Goal: Task Accomplishment & Management: Manage account settings

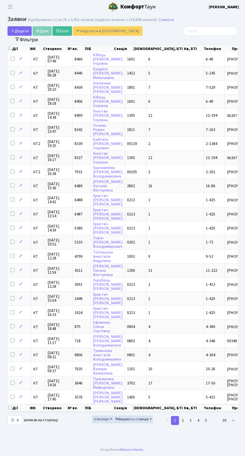
select select "25"
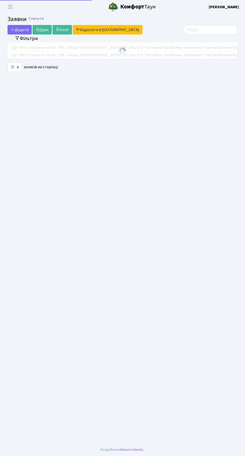
select select "25"
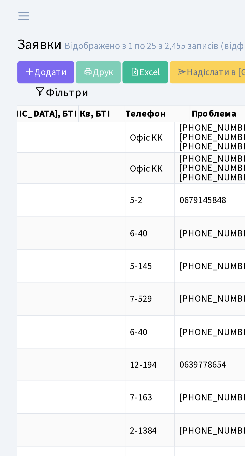
scroll to position [0, 152]
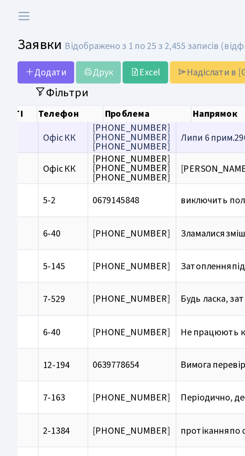
click at [78, 59] on span "Липи 6 прим.290[...]" at bounding box center [95, 59] width 34 height 6
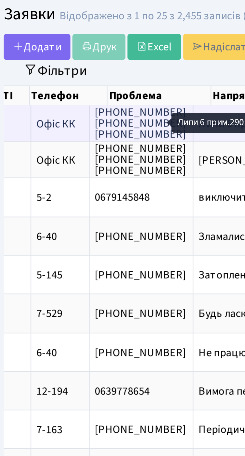
scroll to position [0, 186]
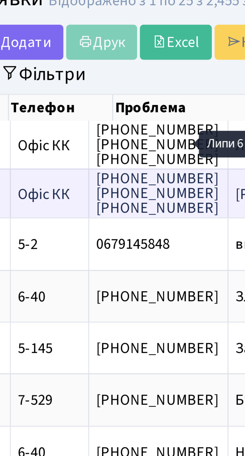
click at [79, 72] on span "[PERSON_NAME] 16 к.[...]" at bounding box center [100, 73] width 43 height 6
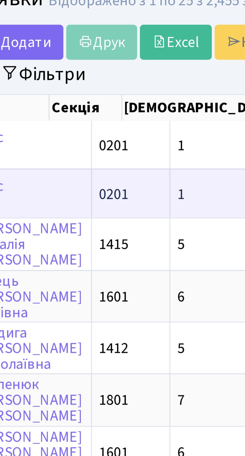
scroll to position [0, 65]
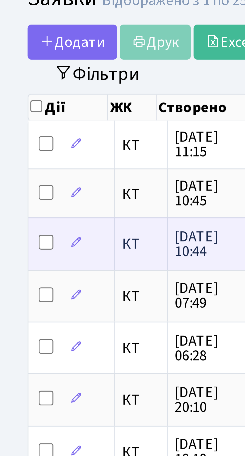
click at [12, 86] on input "checkbox" at bounding box center [13, 85] width 4 height 4
checkbox input "true"
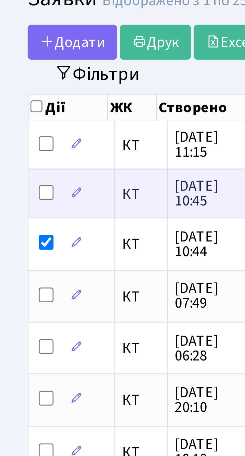
click at [12, 70] on input "checkbox" at bounding box center [13, 72] width 4 height 4
checkbox input "true"
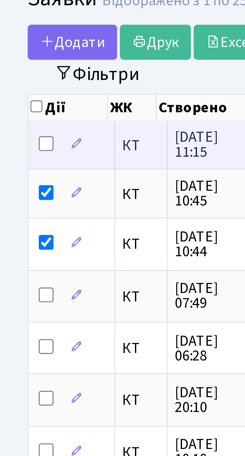
click at [12, 58] on input "checkbox" at bounding box center [13, 59] width 4 height 4
checkbox input "true"
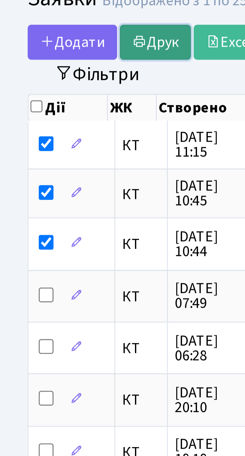
click at [43, 31] on link "Друк" at bounding box center [42, 31] width 19 height 10
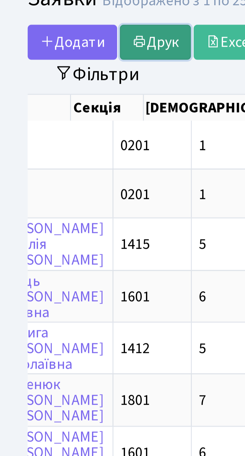
scroll to position [0, 94]
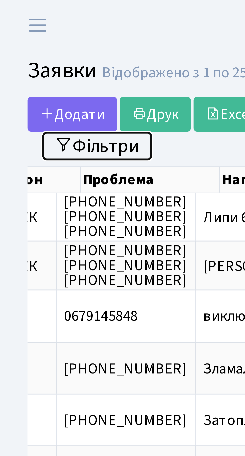
click at [30, 41] on button "Фільтри" at bounding box center [27, 40] width 30 height 8
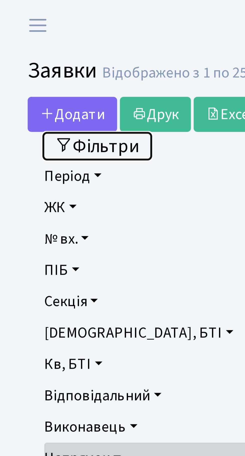
click at [33, 40] on button "Фільтри" at bounding box center [27, 40] width 30 height 8
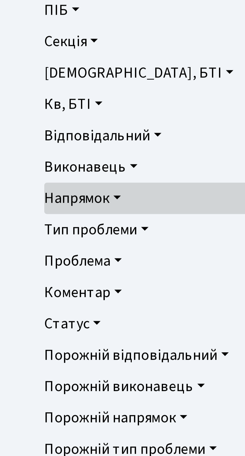
click at [32, 120] on link "Виконавець" at bounding box center [122, 116] width 221 height 9
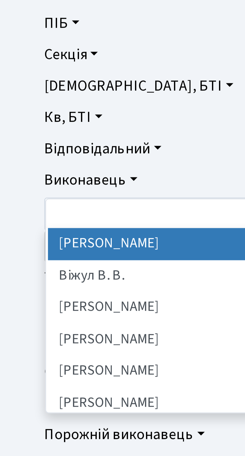
click at [36, 115] on link "Виконавець" at bounding box center [122, 116] width 221 height 9
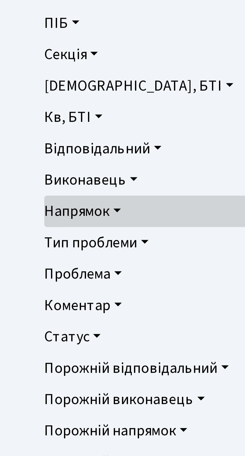
click at [32, 124] on link "Напрямок" at bounding box center [122, 124] width 221 height 9
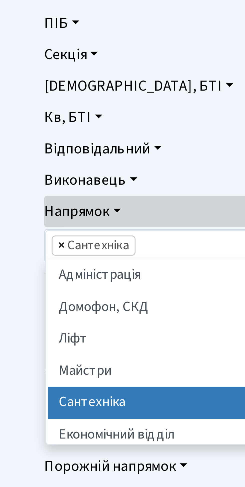
click at [16, 132] on span "×" at bounding box center [17, 133] width 2 height 5
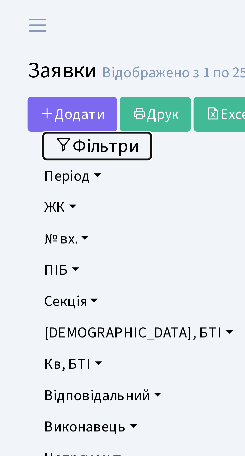
click at [24, 39] on button "Фільтри" at bounding box center [27, 40] width 30 height 8
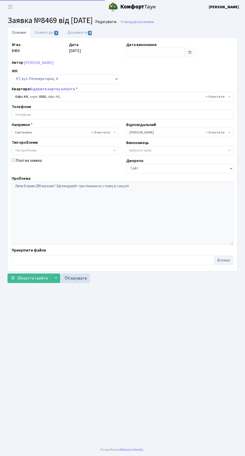
select select "4"
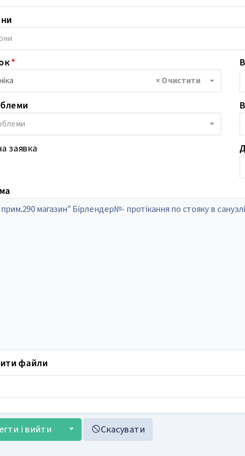
click at [29, 172] on div "Платна заявка" at bounding box center [65, 166] width 115 height 16
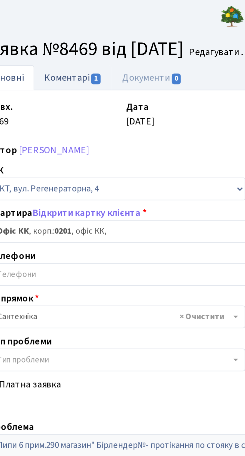
click at [45, 33] on link "Коментарі 1" at bounding box center [47, 32] width 33 height 10
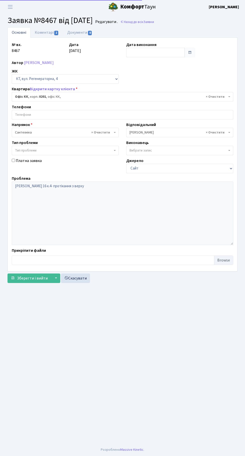
select select "4"
